Goal: Find specific page/section: Find specific page/section

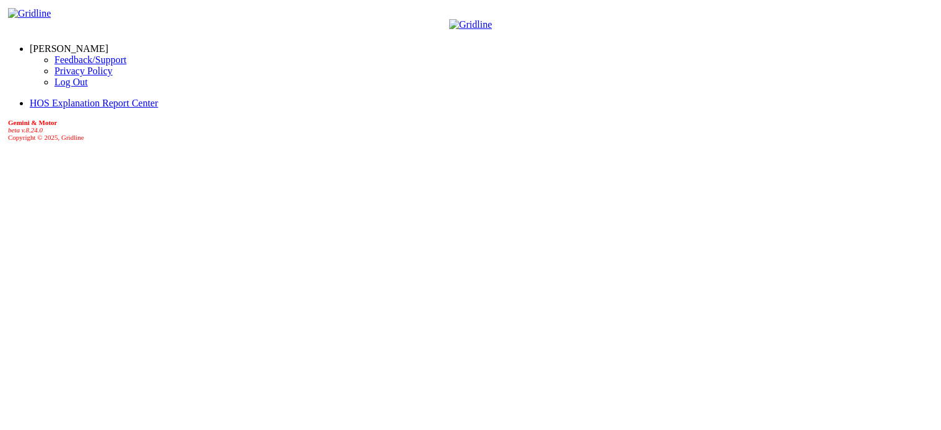
click at [92, 46] on link "[PERSON_NAME]" at bounding box center [69, 48] width 79 height 11
click at [54, 87] on link "Log Out" at bounding box center [70, 82] width 33 height 11
click at [70, 43] on link "[PERSON_NAME]" at bounding box center [69, 48] width 79 height 11
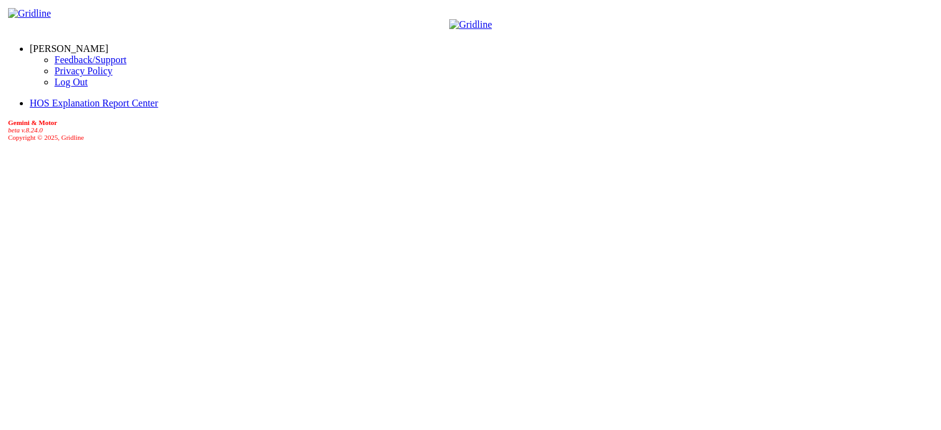
click at [54, 87] on link "Log Out" at bounding box center [70, 82] width 33 height 11
